Goal: Transaction & Acquisition: Book appointment/travel/reservation

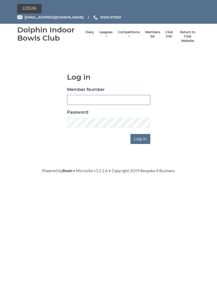
click at [105, 99] on input "Member Number" at bounding box center [108, 100] width 83 height 10
type input "4097"
click at [140, 138] on input "Log in" at bounding box center [140, 139] width 20 height 10
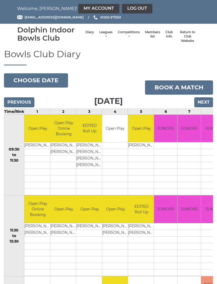
click at [122, 8] on link "Log out" at bounding box center [137, 9] width 30 height 10
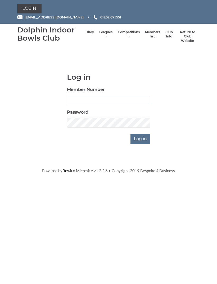
click at [103, 98] on input "Member Number" at bounding box center [108, 100] width 83 height 10
click at [176, 71] on body "Login reception@dolphinibc.com 01202 675551" at bounding box center [108, 87] width 217 height 174
click at [145, 138] on input "Log in" at bounding box center [140, 139] width 20 height 10
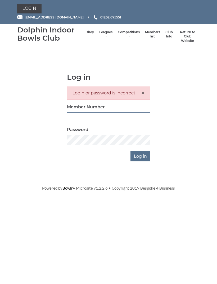
click at [94, 114] on input "Member Number" at bounding box center [108, 117] width 83 height 10
click at [141, 93] on span "×" at bounding box center [143, 93] width 4 height 8
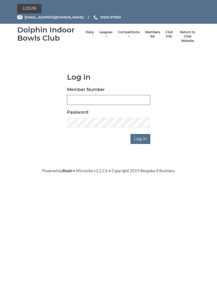
click at [145, 98] on input "Member Number" at bounding box center [108, 100] width 83 height 10
type input "4097"
click at [141, 134] on input "Log in" at bounding box center [140, 139] width 20 height 10
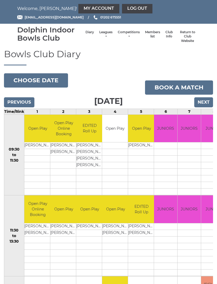
click at [182, 85] on link "Book a match" at bounding box center [179, 88] width 68 height 14
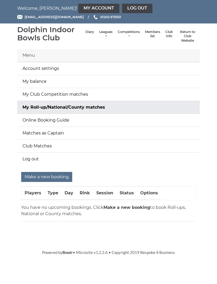
click at [51, 174] on input "Make a new booking" at bounding box center [46, 177] width 51 height 10
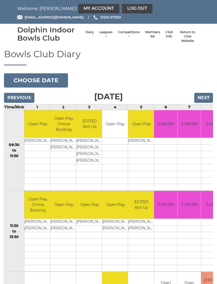
click at [203, 96] on input "Next" at bounding box center [203, 98] width 19 height 10
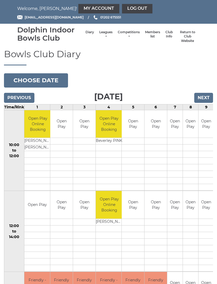
click at [203, 96] on input "Next" at bounding box center [203, 98] width 19 height 10
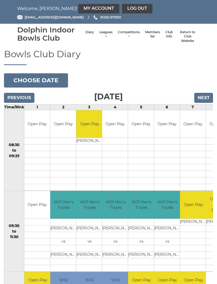
click at [42, 77] on button "Choose date" at bounding box center [36, 80] width 64 height 14
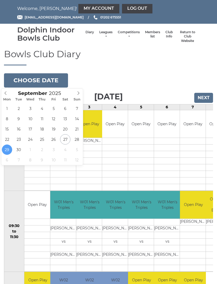
type input "2025-10-01"
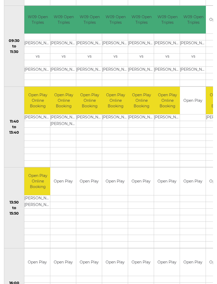
scroll to position [185, 0]
click at [0, 0] on link "Book slot" at bounding box center [0, 0] width 0 height 0
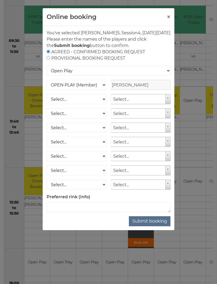
scroll to position [185, 0]
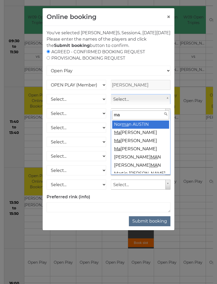
type input "may"
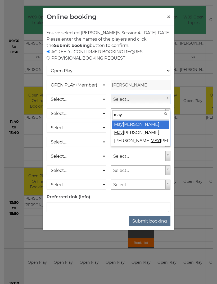
select select "2111"
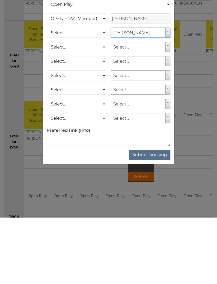
click at [154, 217] on button "Submit booking" at bounding box center [149, 222] width 41 height 10
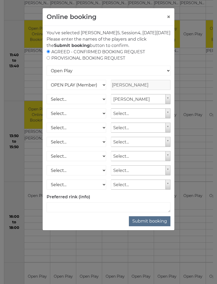
click at [150, 226] on button "Submit booking" at bounding box center [149, 222] width 41 height 10
click at [149, 74] on select "Open Play National Competition - Singles National Competition - Pairs National …" at bounding box center [108, 71] width 124 height 10
click at [148, 227] on button "Submit booking" at bounding box center [149, 222] width 41 height 10
click at [151, 74] on select "Open Play National Competition - Singles National Competition - Pairs National …" at bounding box center [108, 71] width 124 height 10
click at [168, 17] on button "×" at bounding box center [168, 17] width 4 height 6
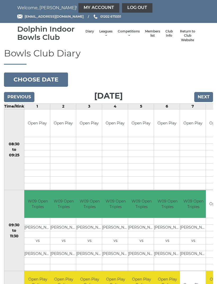
scroll to position [1, 0]
click at [78, 4] on link "My Account" at bounding box center [98, 8] width 41 height 10
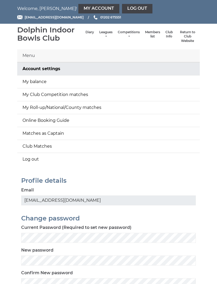
click at [64, 120] on link "Online Booking Guide" at bounding box center [108, 120] width 182 height 13
click at [44, 8] on nav "Welcome, Margaret! My Account Log out" at bounding box center [108, 9] width 182 height 10
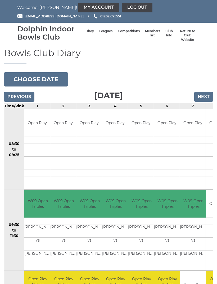
scroll to position [1, 0]
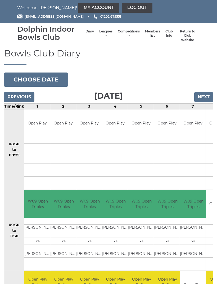
click at [122, 7] on link "Log out" at bounding box center [137, 8] width 30 height 10
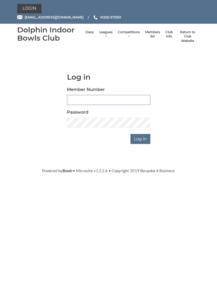
type input "4097"
click at [140, 138] on input "Log in" at bounding box center [140, 139] width 20 height 10
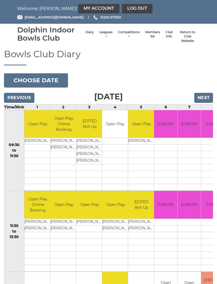
click at [47, 77] on button "Choose date" at bounding box center [36, 80] width 64 height 14
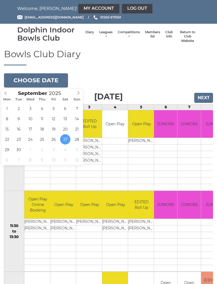
type input "[DATE]"
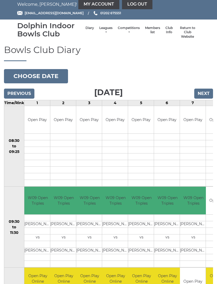
click at [204, 92] on input "Next" at bounding box center [203, 94] width 19 height 10
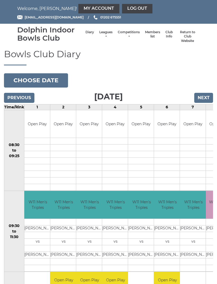
click at [22, 95] on input "Previous" at bounding box center [19, 98] width 30 height 10
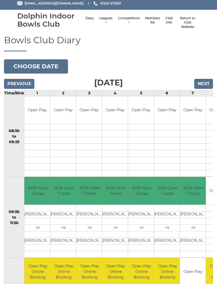
scroll to position [13, 0]
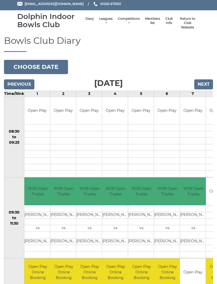
click at [44, 65] on button "Choose date" at bounding box center [36, 67] width 64 height 14
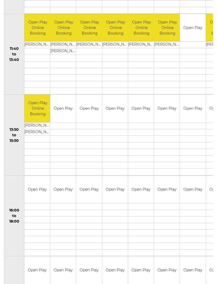
scroll to position [258, 0]
click at [0, 0] on link "Book slot" at bounding box center [0, 0] width 0 height 0
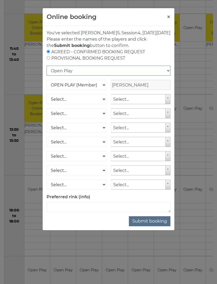
click at [64, 76] on select "Open Play National Competition - Singles National Competition - Pairs National …" at bounding box center [108, 71] width 124 height 10
click at [83, 90] on select "OPEN PLAY (Member) SPOONS (Member) 16 - 30 Club (Member) National County (Membe…" at bounding box center [75, 85] width 59 height 10
select select "1_16"
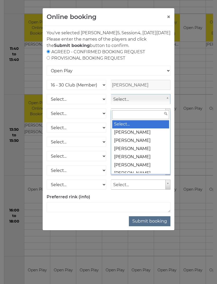
scroll to position [258, 0]
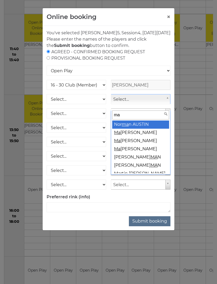
type input "may"
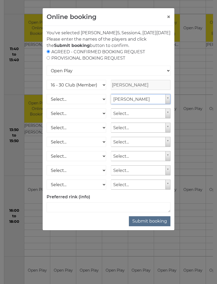
select select "2111"
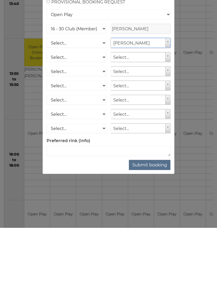
click at [152, 217] on button "Submit booking" at bounding box center [149, 222] width 41 height 10
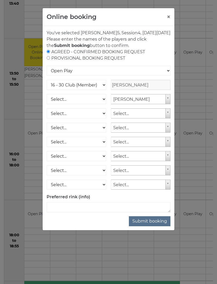
click at [149, 227] on button "Submit booking" at bounding box center [149, 222] width 41 height 10
click at [160, 75] on select "Open Play National Competition - Singles National Competition - Pairs National …" at bounding box center [108, 71] width 124 height 10
click at [148, 227] on button "Submit booking" at bounding box center [149, 222] width 41 height 10
click at [164, 76] on select "Open Play National Competition - Singles National Competition - Pairs National …" at bounding box center [108, 71] width 124 height 10
click at [50, 53] on input "radio" at bounding box center [47, 51] width 3 height 3
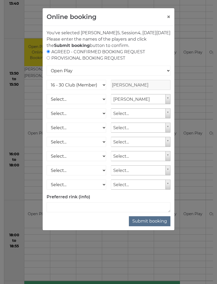
click at [50, 53] on input "radio" at bounding box center [47, 51] width 3 height 3
click at [48, 60] on input "radio" at bounding box center [47, 57] width 3 height 3
radio input "true"
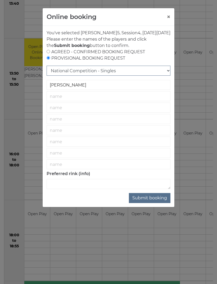
click at [63, 75] on select "National Competition - Singles National Competition - Pairs National Competitio…" at bounding box center [108, 71] width 124 height 10
click at [50, 53] on input "radio" at bounding box center [47, 51] width 3 height 3
radio input "true"
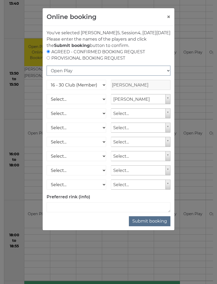
click at [66, 76] on select "Open Play National Competition - Singles National Competition - Pairs National …" at bounding box center [108, 71] width 124 height 10
click at [90, 47] on strong "Submit booking" at bounding box center [72, 45] width 36 height 5
click at [151, 226] on button "Submit booking" at bounding box center [149, 222] width 41 height 10
click at [119, 260] on div "Online booking × You've selected Rink 5 , Session 4 , on Wednesday 1st of Octob…" at bounding box center [108, 142] width 217 height 284
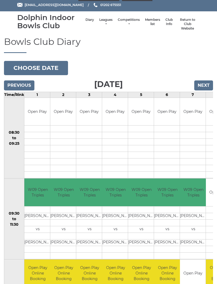
scroll to position [0, 0]
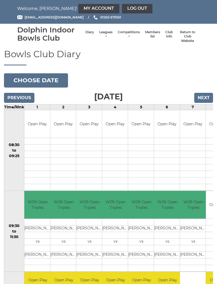
click at [23, 93] on input "Previous" at bounding box center [19, 98] width 30 height 10
click at [20, 97] on input "Previous" at bounding box center [19, 98] width 30 height 10
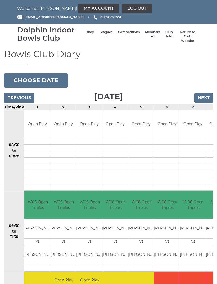
click at [21, 95] on input "Previous" at bounding box center [19, 98] width 30 height 10
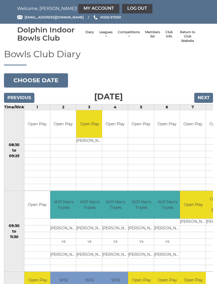
click at [185, 35] on link "Return to Club Website" at bounding box center [187, 36] width 19 height 13
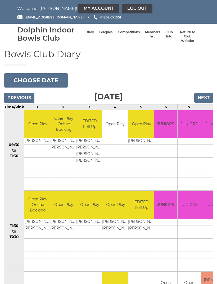
click at [198, 83] on div "Bowls Club Diary 2025-09-27 Choose date Saturday 27th September 2025 Previous N…" at bounding box center [108, 284] width 217 height 470
click at [200, 79] on div "Bowls Club Diary 2025-09-27 Choose date Saturday 27th September 2025 Previous N…" at bounding box center [108, 284] width 217 height 470
click at [199, 80] on div "Bowls Club Diary 2025-09-27 Choose date Saturday 27th September 2025 Previous N…" at bounding box center [108, 284] width 217 height 470
click at [200, 79] on div "Bowls Club Diary 2025-09-27 Choose date Saturday 27th September 2025 Previous N…" at bounding box center [108, 284] width 217 height 470
click at [201, 79] on div "Bowls Club Diary 2025-09-27 Choose date Saturday 27th September 2025 Previous N…" at bounding box center [108, 284] width 217 height 470
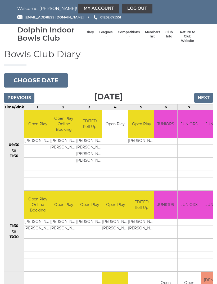
click at [202, 81] on div "Bowls Club Diary 2025-09-27 Choose date Saturday 27th September 2025 Previous N…" at bounding box center [108, 284] width 217 height 470
click at [202, 82] on div "Bowls Club Diary 2025-09-27 Choose date Saturday 27th September 2025 Previous N…" at bounding box center [108, 284] width 217 height 470
click at [203, 82] on div "Bowls Club Diary 2025-09-27 Choose date Saturday 27th September 2025 Previous N…" at bounding box center [108, 284] width 217 height 470
click at [201, 82] on div "Bowls Club Diary 2025-09-27 Choose date Saturday 27th September 2025 Previous N…" at bounding box center [108, 284] width 217 height 470
click at [202, 83] on div "Bowls Club Diary 2025-09-27 Choose date Saturday 27th September 2025 Previous N…" at bounding box center [108, 284] width 217 height 470
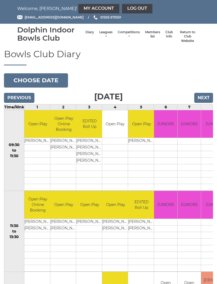
click at [47, 77] on button "Choose date" at bounding box center [36, 80] width 64 height 14
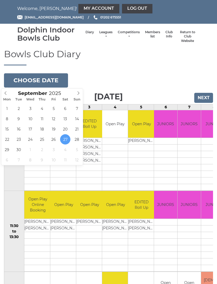
type input "2025-10-01"
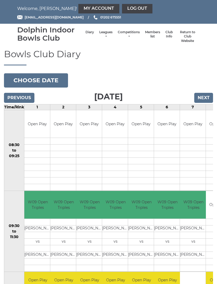
click at [204, 96] on input "Next" at bounding box center [203, 98] width 19 height 10
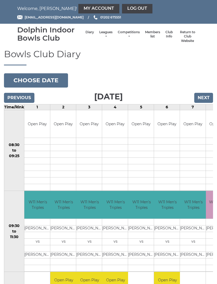
click at [19, 93] on input "Previous" at bounding box center [19, 98] width 30 height 10
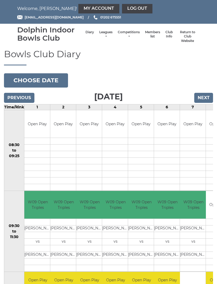
click at [122, 6] on link "Log out" at bounding box center [137, 9] width 30 height 10
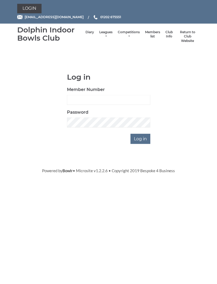
scroll to position [0, 0]
click at [32, 6] on link "Login" at bounding box center [29, 9] width 24 height 10
type input "4097"
click at [140, 138] on input "Log in" at bounding box center [140, 139] width 20 height 10
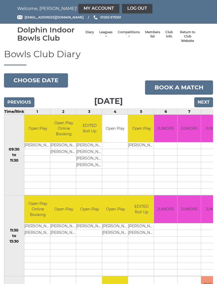
click at [181, 85] on link "Book a match" at bounding box center [179, 88] width 68 height 14
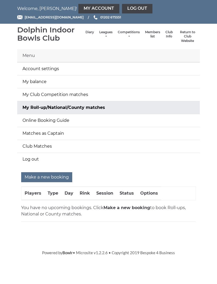
click at [98, 104] on link "My Roll-up/National/County matches" at bounding box center [108, 107] width 182 height 13
click at [55, 174] on input "Make a new booking" at bounding box center [46, 177] width 51 height 10
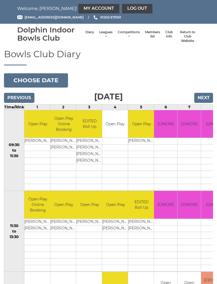
click at [43, 78] on button "Choose date" at bounding box center [36, 80] width 64 height 14
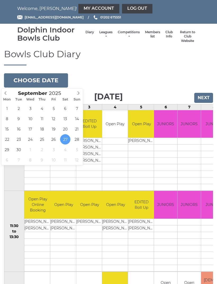
type input "[DATE]"
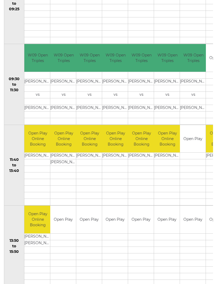
scroll to position [152, 0]
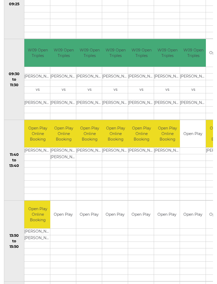
click at [0, 0] on link "Book slot" at bounding box center [0, 0] width 0 height 0
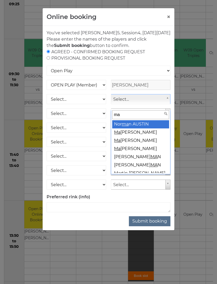
type input "may"
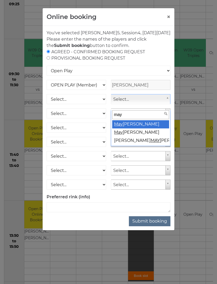
select select "2111"
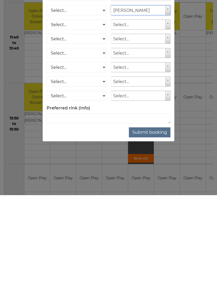
scroll to position [181, 0]
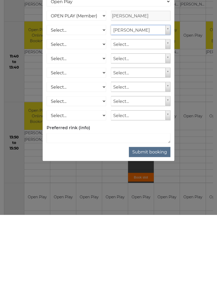
click at [142, 176] on div "Online booking × You've selected Rink 5 , Session 4 , on Wednesday 1st of Octob…" at bounding box center [108, 142] width 217 height 284
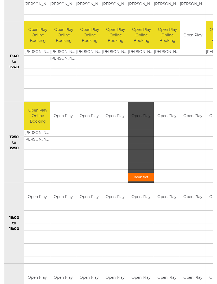
click at [140, 173] on link "Book slot" at bounding box center [141, 177] width 26 height 9
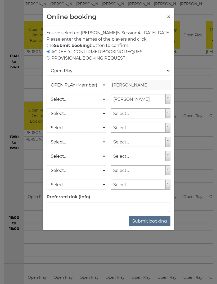
click at [152, 227] on button "Submit booking" at bounding box center [149, 222] width 41 height 10
click at [93, 76] on select "Open Play National Competition - Singles National Competition - Pairs National …" at bounding box center [108, 71] width 124 height 10
click at [147, 227] on button "Submit booking" at bounding box center [149, 222] width 41 height 10
click at [116, 75] on select "Open Play National Competition - Singles National Competition - Pairs National …" at bounding box center [108, 71] width 124 height 10
click at [119, 17] on div "Online booking ×" at bounding box center [109, 17] width 132 height 18
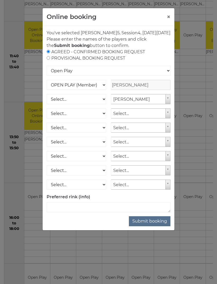
click at [147, 226] on button "Submit booking" at bounding box center [149, 222] width 41 height 10
click at [148, 226] on button "Submit booking" at bounding box center [149, 222] width 41 height 10
click at [148, 227] on button "Submit booking" at bounding box center [149, 222] width 41 height 10
click at [149, 227] on button "Submit booking" at bounding box center [149, 222] width 41 height 10
click at [148, 227] on button "Submit booking" at bounding box center [149, 222] width 41 height 10
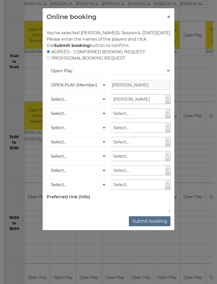
click at [148, 227] on button "Submit booking" at bounding box center [149, 222] width 41 height 10
click at [168, 75] on select "Open Play National Competition - Singles National Competition - Pairs National …" at bounding box center [108, 71] width 124 height 10
click at [69, 75] on select "Open Play National Competition - Singles National Competition - Pairs National …" at bounding box center [108, 71] width 124 height 10
click at [142, 227] on button "Submit booking" at bounding box center [149, 222] width 41 height 10
click at [169, 76] on select "Open Play National Competition - Singles National Competition - Pairs National …" at bounding box center [108, 71] width 124 height 10
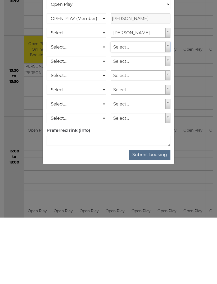
click at [79, 194] on label "Preferred rink (info)" at bounding box center [68, 197] width 44 height 6
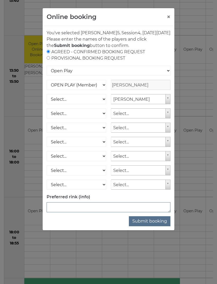
click at [74, 210] on textarea at bounding box center [108, 208] width 124 height 10
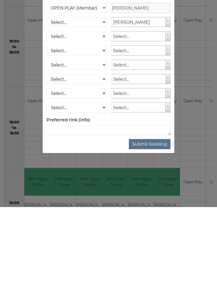
click at [151, 217] on button "Submit booking" at bounding box center [149, 222] width 41 height 10
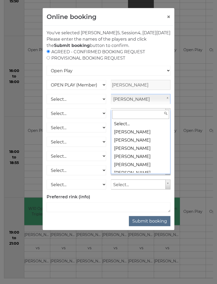
scroll to position [0, 0]
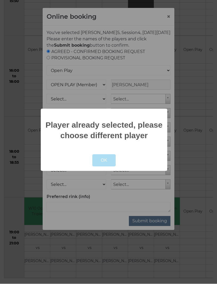
click at [106, 165] on button "OK" at bounding box center [104, 161] width 24 height 12
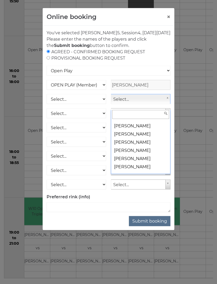
scroll to position [646, 0]
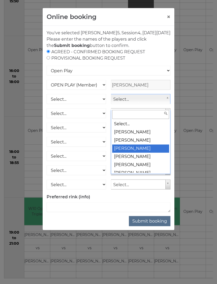
select select "459"
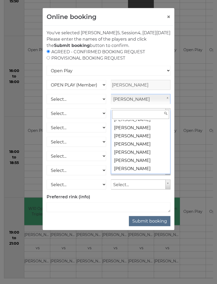
scroll to position [3746, 0]
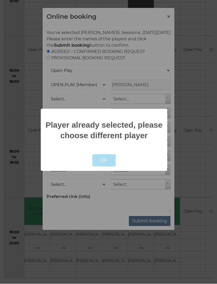
click at [107, 164] on button "OK" at bounding box center [104, 161] width 24 height 12
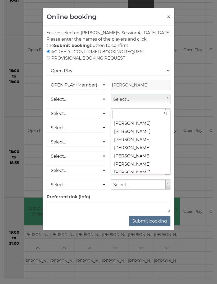
scroll to position [3736, 0]
select select
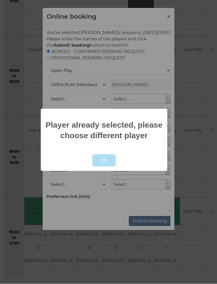
click at [105, 167] on button "OK" at bounding box center [104, 161] width 24 height 12
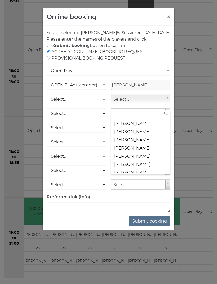
scroll to position [0, 0]
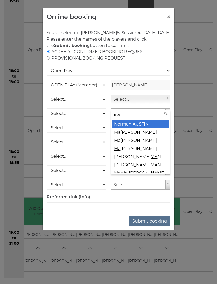
type input "may"
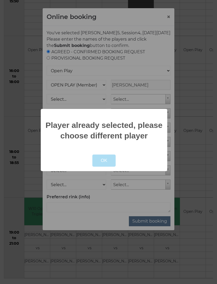
click at [104, 161] on button "OK" at bounding box center [104, 161] width 24 height 12
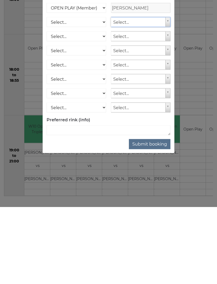
scroll to position [410, 0]
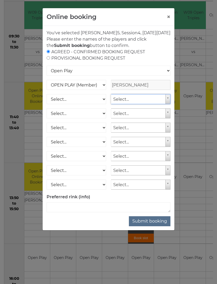
click at [168, 18] on button "×" at bounding box center [168, 17] width 4 height 6
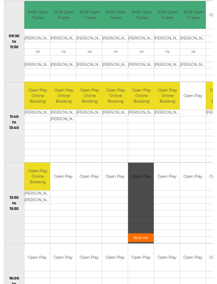
click at [142, 237] on link "Book slot" at bounding box center [141, 238] width 26 height 9
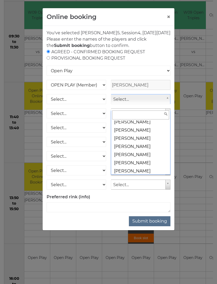
scroll to position [3738, 0]
select select
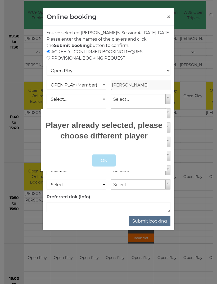
scroll to position [190, 0]
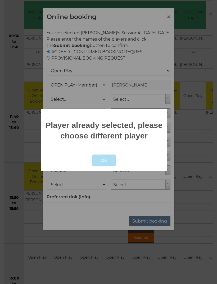
click at [107, 158] on button "OK" at bounding box center [104, 161] width 24 height 12
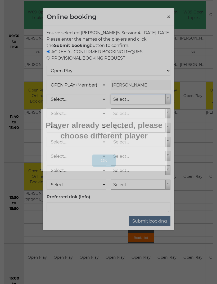
scroll to position [190, 0]
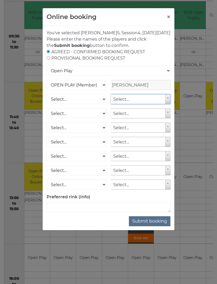
click at [170, 17] on button "×" at bounding box center [168, 17] width 4 height 6
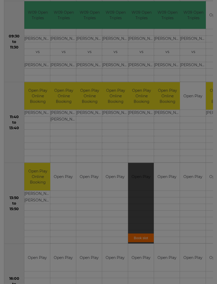
scroll to position [190, 0]
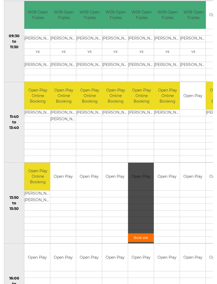
click at [0, 0] on div "Book slot" at bounding box center [0, 0] width 0 height 0
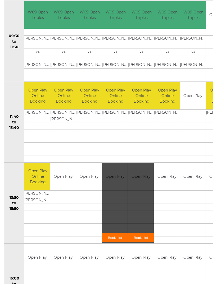
click at [143, 200] on div "Book slot" at bounding box center [141, 203] width 26 height 81
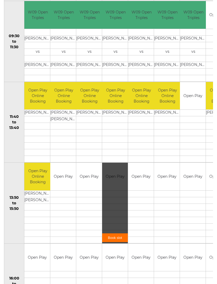
click at [0, 0] on div "Book slot" at bounding box center [0, 0] width 0 height 0
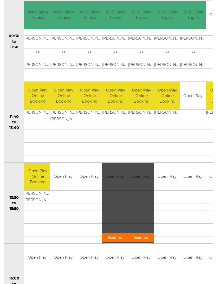
click at [114, 196] on div "Book slot" at bounding box center [115, 203] width 26 height 81
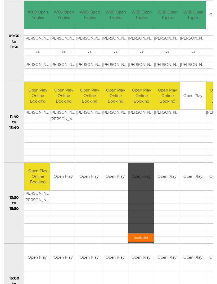
click at [135, 175] on div "Book slot" at bounding box center [141, 203] width 26 height 81
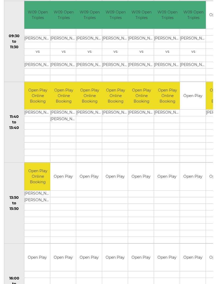
click at [0, 0] on div "Book slot" at bounding box center [0, 0] width 0 height 0
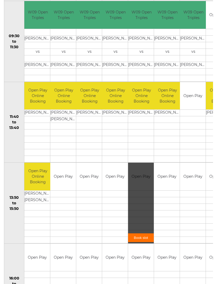
click at [143, 188] on div "Book slot" at bounding box center [141, 203] width 26 height 81
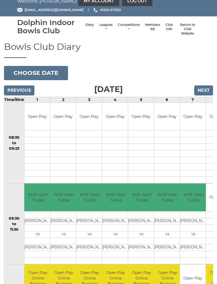
scroll to position [0, 0]
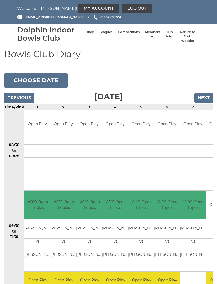
click at [189, 35] on link "Return to Club Website" at bounding box center [187, 36] width 19 height 13
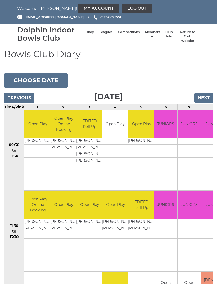
click at [50, 76] on button "Choose date" at bounding box center [36, 80] width 64 height 14
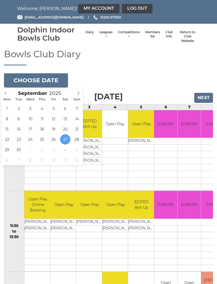
type input "[DATE]"
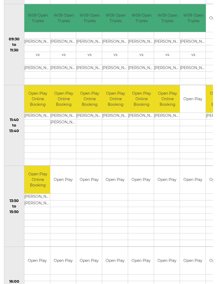
scroll to position [187, 0]
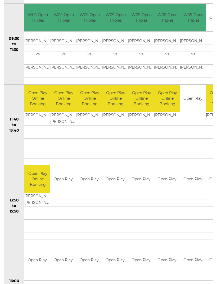
click at [0, 0] on link "Book slot" at bounding box center [0, 0] width 0 height 0
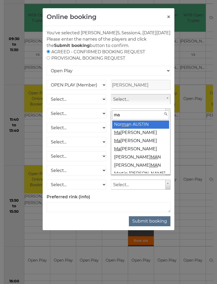
type input "may"
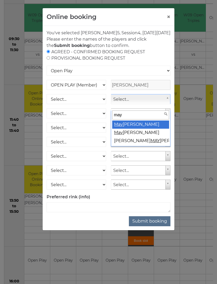
select select "2111"
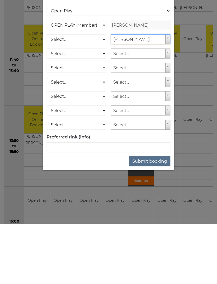
click at [153, 217] on button "Submit booking" at bounding box center [149, 222] width 41 height 10
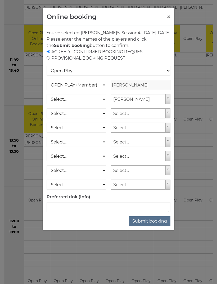
click at [168, 17] on button "×" at bounding box center [168, 17] width 4 height 6
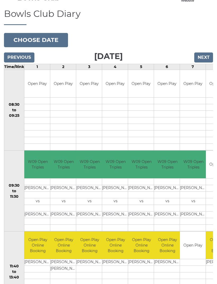
scroll to position [0, 0]
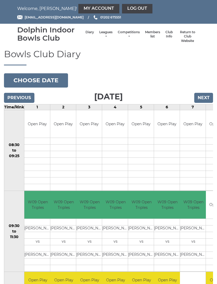
click at [79, 7] on link "My Account" at bounding box center [98, 9] width 41 height 10
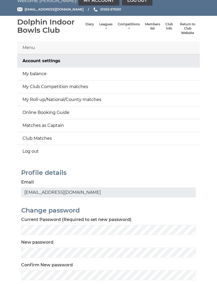
scroll to position [5, 0]
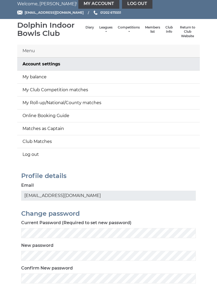
click at [86, 102] on link "My Roll-up/National/County matches" at bounding box center [108, 103] width 182 height 13
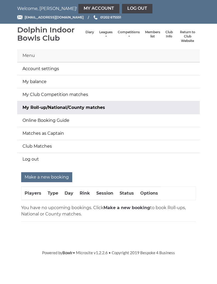
click at [47, 174] on input "Make a new booking" at bounding box center [46, 177] width 51 height 10
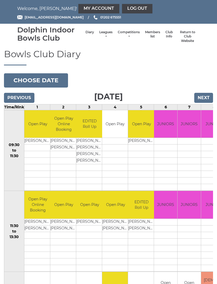
click at [204, 97] on input "Next" at bounding box center [203, 98] width 19 height 10
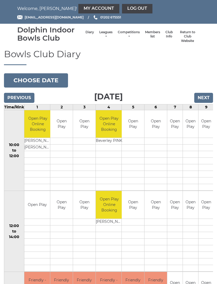
click at [207, 97] on input "Next" at bounding box center [203, 98] width 19 height 10
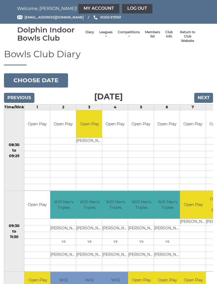
click at [208, 95] on input "Next" at bounding box center [203, 98] width 19 height 10
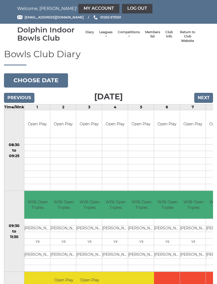
click at [203, 97] on input "Next" at bounding box center [203, 98] width 19 height 10
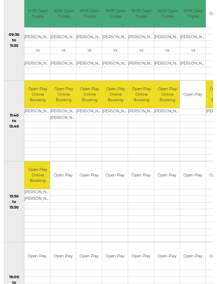
scroll to position [191, 0]
click at [0, 0] on link "Book slot" at bounding box center [0, 0] width 0 height 0
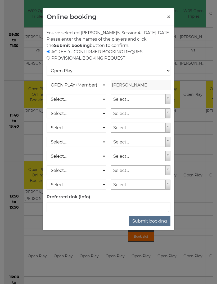
scroll to position [191, 0]
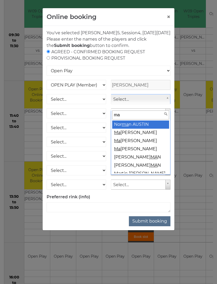
type input "may"
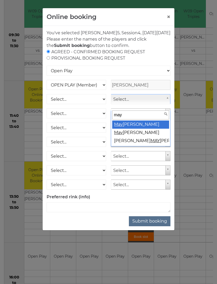
select select "2111"
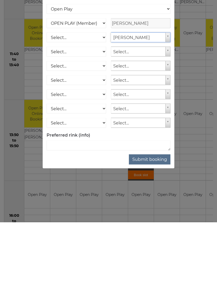
click at [150, 217] on button "Submit booking" at bounding box center [149, 222] width 41 height 10
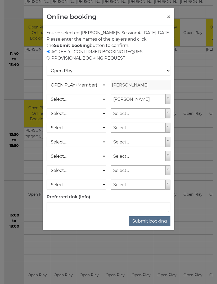
click at [148, 227] on button "Submit booking" at bounding box center [149, 222] width 41 height 10
click at [142, 76] on select "Open Play National Competition - Singles National Competition - Pairs National …" at bounding box center [108, 71] width 124 height 10
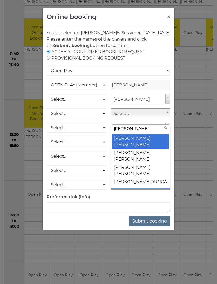
type input "margaret l"
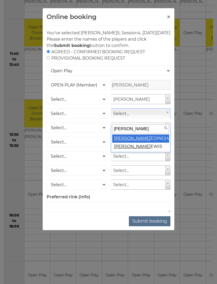
select select
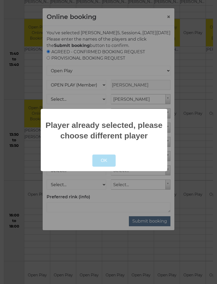
click at [107, 165] on button "OK" at bounding box center [104, 161] width 24 height 12
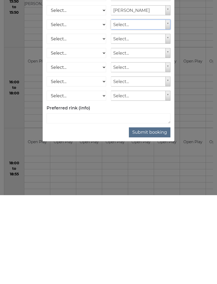
click at [151, 217] on button "Submit booking" at bounding box center [149, 222] width 41 height 10
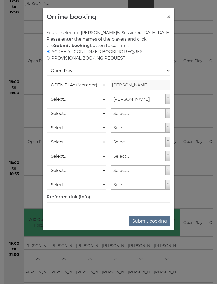
click at [169, 16] on button "×" at bounding box center [168, 17] width 4 height 6
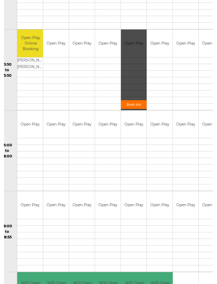
scroll to position [323, 0]
click at [135, 71] on div "Book slot" at bounding box center [134, 70] width 26 height 81
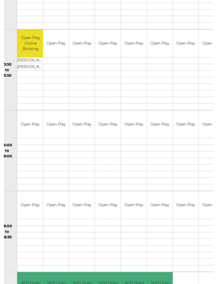
click at [0, 0] on div "Book slot" at bounding box center [0, 0] width 0 height 0
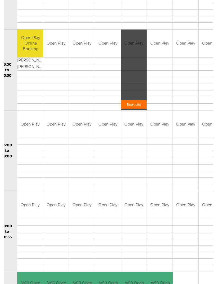
click at [133, 73] on div "Book slot" at bounding box center [134, 70] width 26 height 81
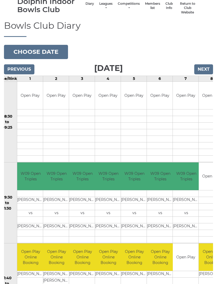
scroll to position [0, 0]
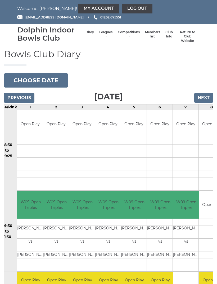
click at [78, 8] on link "My Account" at bounding box center [98, 9] width 41 height 10
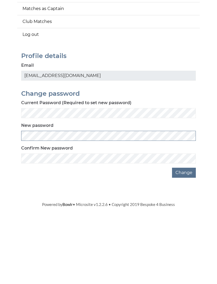
scroll to position [48, 0]
click at [184, 245] on button "Change" at bounding box center [184, 250] width 24 height 10
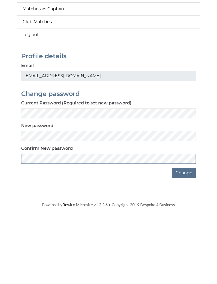
click at [184, 245] on button "Change" at bounding box center [184, 250] width 24 height 10
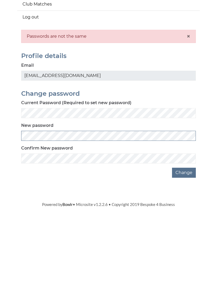
scroll to position [65, 0]
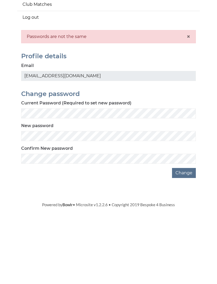
click at [189, 245] on button "Change" at bounding box center [184, 250] width 24 height 10
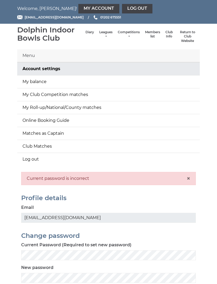
click at [188, 178] on span "×" at bounding box center [188, 179] width 4 height 8
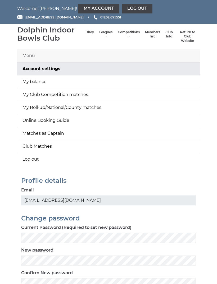
click at [32, 157] on link "Log out" at bounding box center [108, 159] width 182 height 13
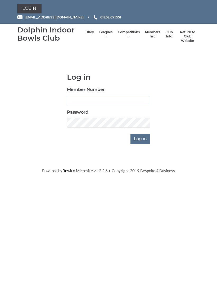
type input "4097"
click at [140, 138] on input "Log in" at bounding box center [140, 139] width 20 height 10
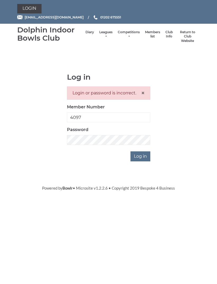
click at [141, 153] on input "Log in" at bounding box center [140, 157] width 20 height 10
click at [139, 155] on input "Log in" at bounding box center [140, 157] width 20 height 10
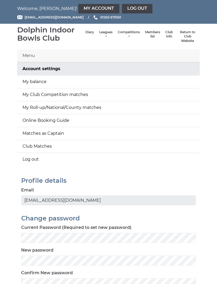
click at [186, 34] on link "Return to Club Website" at bounding box center [187, 36] width 19 height 13
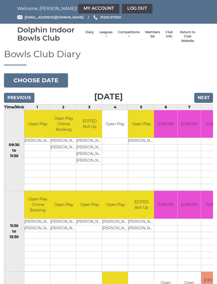
click at [184, 80] on div "Bowls Club Diary 2025-09-27 Choose date Saturday 27th September 2025 Previous N…" at bounding box center [108, 284] width 217 height 470
click at [196, 81] on div "Bowls Club Diary 2025-09-27 Choose date Saturday 27th September 2025 Previous N…" at bounding box center [108, 284] width 217 height 470
click at [197, 78] on div "Bowls Club Diary 2025-09-27 Choose date Saturday 27th September 2025 Previous N…" at bounding box center [108, 284] width 217 height 470
click at [197, 79] on div "Bowls Club Diary 2025-09-27 Choose date Saturday 27th September 2025 Previous N…" at bounding box center [108, 284] width 217 height 470
click at [199, 80] on div "Bowls Club Diary 2025-09-27 Choose date Saturday 27th September 2025 Previous N…" at bounding box center [108, 284] width 217 height 470
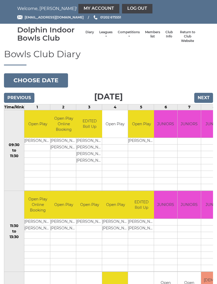
click at [202, 81] on div "Bowls Club Diary 2025-09-27 Choose date Saturday 27th September 2025 Previous N…" at bounding box center [108, 284] width 217 height 470
click at [203, 83] on div "Bowls Club Diary 2025-09-27 Choose date Saturday 27th September 2025 Previous N…" at bounding box center [108, 284] width 217 height 470
click at [205, 82] on div "Bowls Club Diary 2025-09-27 Choose date Saturday 27th September 2025 Previous N…" at bounding box center [108, 284] width 217 height 470
click at [205, 81] on div "Bowls Club Diary 2025-09-27 Choose date Saturday 27th September 2025 Previous N…" at bounding box center [108, 284] width 217 height 470
click at [202, 81] on div "Bowls Club Diary 2025-09-27 Choose date Saturday 27th September 2025 Previous N…" at bounding box center [108, 284] width 217 height 470
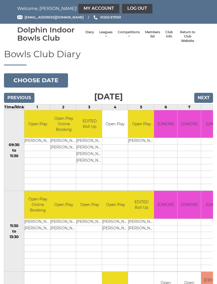
click at [202, 81] on div "Bowls Club Diary 2025-09-27 Choose date Saturday 27th September 2025 Previous N…" at bounding box center [108, 284] width 217 height 470
click at [203, 81] on div "Bowls Club Diary 2025-09-27 Choose date Saturday 27th September 2025 Previous N…" at bounding box center [108, 284] width 217 height 470
click at [202, 81] on div "Bowls Club Diary 2025-09-27 Choose date Saturday 27th September 2025 Previous N…" at bounding box center [108, 284] width 217 height 470
click at [201, 81] on div "Bowls Club Diary 2025-09-27 Choose date Saturday 27th September 2025 Previous N…" at bounding box center [108, 284] width 217 height 470
click at [202, 81] on div "Bowls Club Diary 2025-09-27 Choose date Saturday 27th September 2025 Previous N…" at bounding box center [108, 284] width 217 height 470
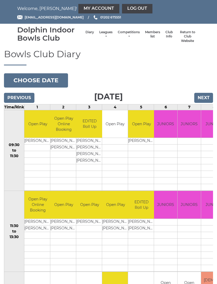
click at [203, 82] on div "Bowls Club Diary 2025-09-27 Choose date Saturday 27th September 2025 Previous N…" at bounding box center [108, 284] width 217 height 470
click at [203, 83] on div "Bowls Club Diary 2025-09-27 Choose date Saturday 27th September 2025 Previous N…" at bounding box center [108, 284] width 217 height 470
click at [203, 82] on div "Bowls Club Diary 2025-09-27 Choose date Saturday 27th September 2025 Previous N…" at bounding box center [108, 284] width 217 height 470
click at [201, 82] on div "Bowls Club Diary 2025-09-27 Choose date Saturday 27th September 2025 Previous N…" at bounding box center [108, 284] width 217 height 470
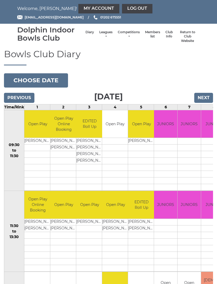
click at [201, 82] on div "Bowls Club Diary 2025-09-27 Choose date Saturday 27th September 2025 Previous N…" at bounding box center [108, 284] width 217 height 470
click at [200, 81] on div "Bowls Club Diary 2025-09-27 Choose date Saturday 27th September 2025 Previous N…" at bounding box center [108, 284] width 217 height 470
click at [52, 76] on button "Choose date" at bounding box center [36, 80] width 64 height 14
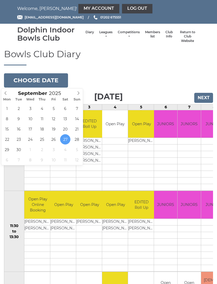
type input "[DATE]"
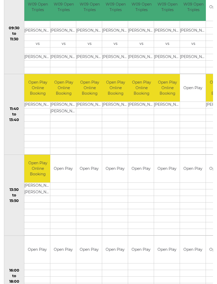
scroll to position [198, 0]
click at [0, 0] on link "Book slot" at bounding box center [0, 0] width 0 height 0
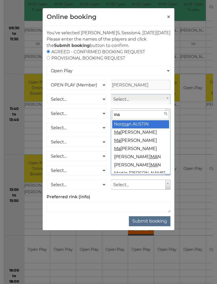
type input "may"
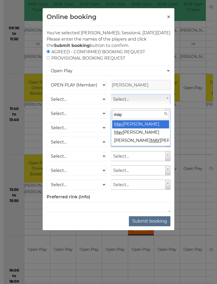
select select "2111"
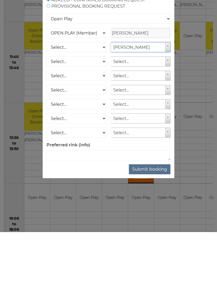
click at [151, 217] on button "Submit booking" at bounding box center [149, 222] width 41 height 10
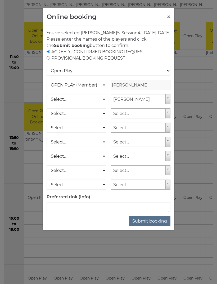
click at [147, 227] on button "Submit booking" at bounding box center [149, 222] width 41 height 10
click at [147, 76] on select "Open Play National Competition - Singles National Competition - Pairs National …" at bounding box center [108, 71] width 124 height 10
click at [143, 226] on button "Submit booking" at bounding box center [149, 222] width 41 height 10
click at [194, 78] on div "Online booking × You've selected Rink 5 , Session 4 , on Wednesday 1st of Octob…" at bounding box center [108, 142] width 217 height 284
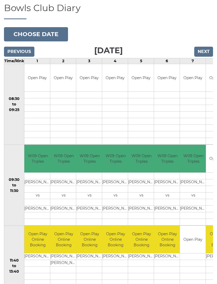
scroll to position [0, 0]
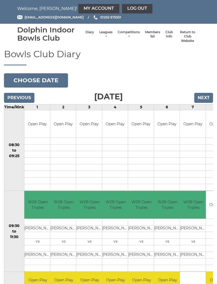
click at [81, 7] on link "My Account" at bounding box center [98, 9] width 41 height 10
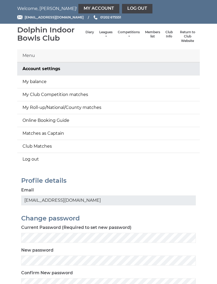
click at [45, 82] on link "My balance" at bounding box center [108, 82] width 182 height 13
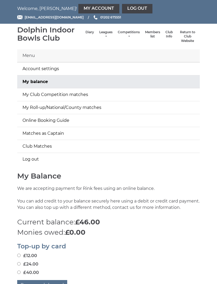
click at [98, 107] on link "My Roll-up/National/County matches" at bounding box center [108, 107] width 182 height 13
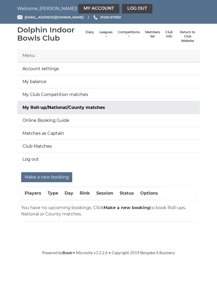
click at [120, 207] on strong "Make a new booking" at bounding box center [126, 207] width 46 height 5
click at [116, 205] on strong "Make a new booking" at bounding box center [126, 207] width 46 height 5
click at [95, 206] on p "You have no upcoming bookings. Click Make a new booking to book Roll-ups, Natio…" at bounding box center [108, 211] width 174 height 13
click at [111, 205] on strong "Make a new booking" at bounding box center [126, 207] width 46 height 5
click at [111, 208] on strong "Make a new booking" at bounding box center [126, 207] width 46 height 5
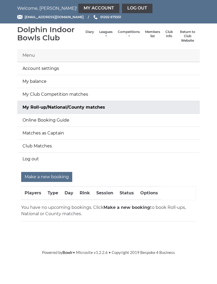
click at [117, 206] on strong "Make a new booking" at bounding box center [126, 207] width 46 height 5
click at [116, 205] on strong "Make a new booking" at bounding box center [126, 207] width 46 height 5
click at [118, 205] on strong "Make a new booking" at bounding box center [126, 207] width 46 height 5
click at [115, 208] on strong "Make a new booking" at bounding box center [126, 207] width 46 height 5
click at [116, 206] on strong "Make a new booking" at bounding box center [126, 207] width 46 height 5
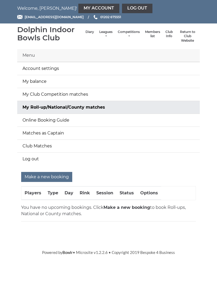
click at [115, 205] on strong "Make a new booking" at bounding box center [126, 207] width 46 height 5
click at [115, 206] on strong "Make a new booking" at bounding box center [126, 207] width 46 height 5
click at [116, 202] on div "Make a new booking Players Type Day Rink Session Status Options" at bounding box center [108, 188] width 182 height 32
click at [118, 208] on strong "Make a new booking" at bounding box center [126, 207] width 46 height 5
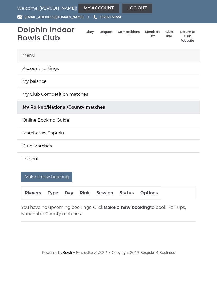
click at [51, 175] on input "Make a new booking" at bounding box center [46, 177] width 51 height 10
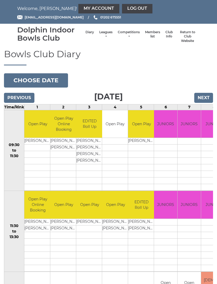
click at [51, 77] on button "Choose date" at bounding box center [36, 80] width 64 height 14
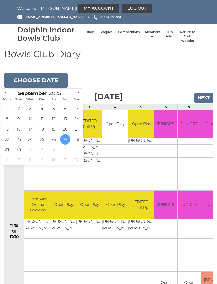
type input "[DATE]"
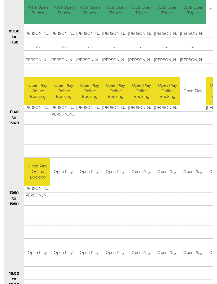
scroll to position [195, 0]
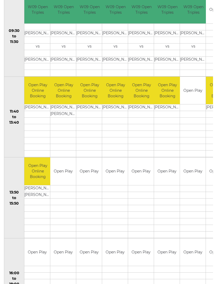
click at [0, 0] on link "Book slot" at bounding box center [0, 0] width 0 height 0
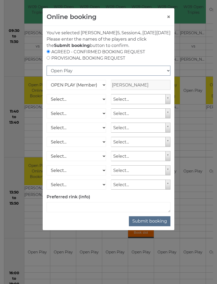
click at [67, 76] on select "Open Play National Competition - Singles National Competition - Pairs National …" at bounding box center [108, 71] width 124 height 10
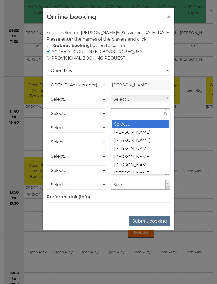
scroll to position [195, 0]
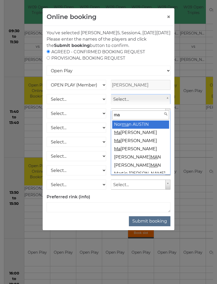
type input "may"
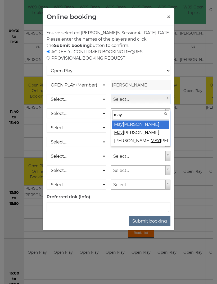
select select "2111"
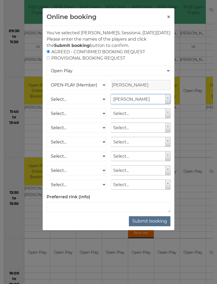
click at [151, 227] on button "Submit booking" at bounding box center [149, 222] width 41 height 10
click at [147, 225] on button "Submit booking" at bounding box center [149, 222] width 41 height 10
click at [148, 227] on button "Submit booking" at bounding box center [149, 222] width 41 height 10
click at [147, 227] on button "Submit booking" at bounding box center [149, 222] width 41 height 10
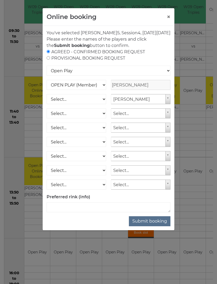
click at [147, 226] on button "Submit booking" at bounding box center [149, 222] width 41 height 10
click at [146, 225] on button "Submit booking" at bounding box center [149, 222] width 41 height 10
click at [145, 224] on button "Submit booking" at bounding box center [149, 222] width 41 height 10
click at [144, 225] on button "Submit booking" at bounding box center [149, 222] width 41 height 10
click at [143, 224] on button "Submit booking" at bounding box center [149, 222] width 41 height 10
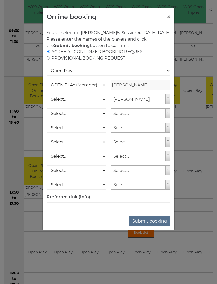
click at [145, 224] on button "Submit booking" at bounding box center [149, 222] width 41 height 10
click at [146, 227] on button "Submit booking" at bounding box center [149, 222] width 41 height 10
click at [145, 227] on button "Submit booking" at bounding box center [149, 222] width 41 height 10
click at [144, 226] on button "Submit booking" at bounding box center [149, 222] width 41 height 10
click at [145, 225] on button "Submit booking" at bounding box center [149, 222] width 41 height 10
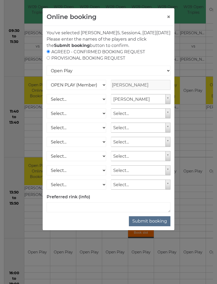
click at [145, 225] on button "Submit booking" at bounding box center [149, 222] width 41 height 10
click at [150, 224] on button "Submit booking" at bounding box center [149, 222] width 41 height 10
click at [170, 16] on button "×" at bounding box center [168, 17] width 4 height 6
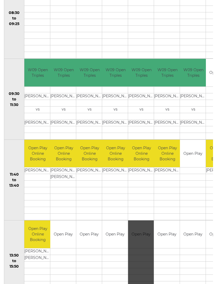
scroll to position [0, 0]
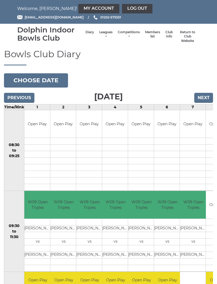
click at [122, 8] on link "Log out" at bounding box center [137, 9] width 30 height 10
